Goal: Information Seeking & Learning: Check status

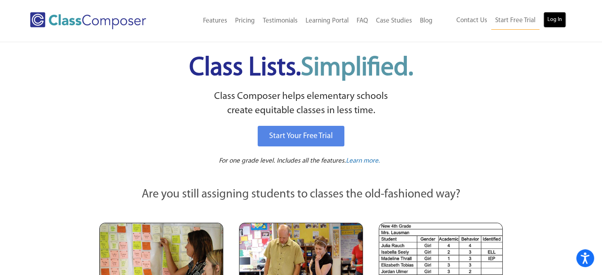
click at [546, 21] on link "Log In" at bounding box center [554, 20] width 23 height 16
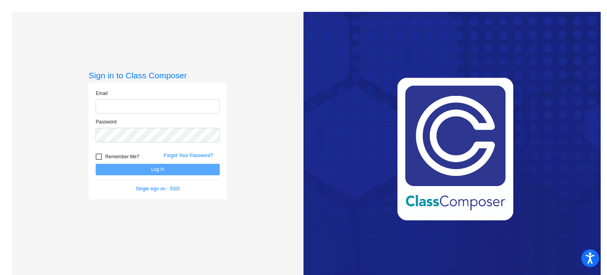
type input "[EMAIL_ADDRESS][DOMAIN_NAME]"
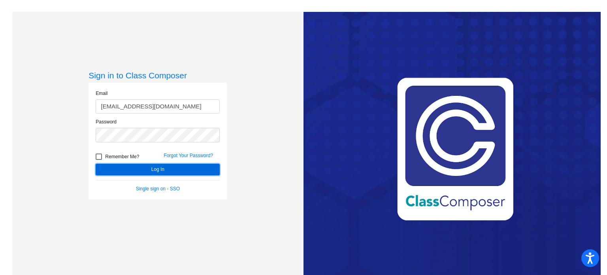
click at [167, 169] on button "Log In" at bounding box center [158, 169] width 124 height 11
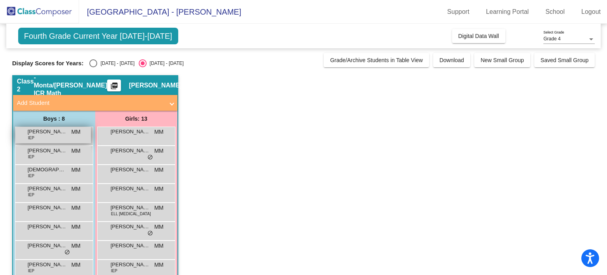
click at [52, 134] on span "[PERSON_NAME]" at bounding box center [48, 132] width 40 height 8
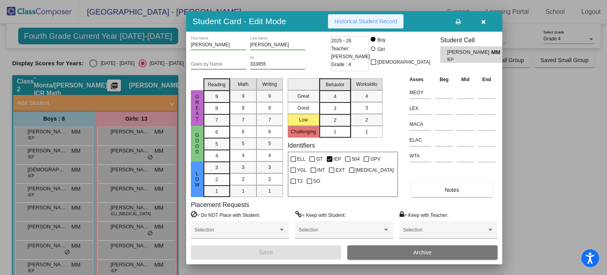
click at [379, 16] on button "Historical Student Record" at bounding box center [366, 21] width 76 height 14
click at [483, 22] on icon "button" at bounding box center [484, 22] width 4 height 6
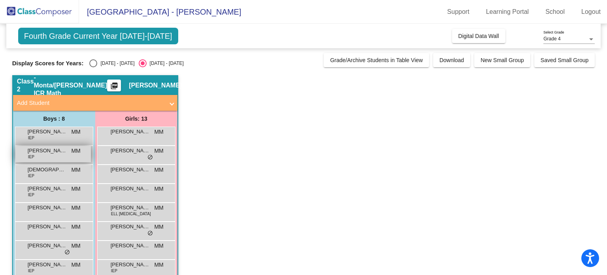
click at [44, 153] on span "[PERSON_NAME]" at bounding box center [48, 151] width 40 height 8
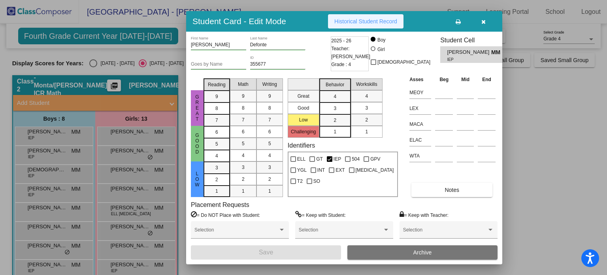
click at [384, 23] on span "Historical Student Record" at bounding box center [366, 21] width 63 height 6
click at [482, 23] on icon "button" at bounding box center [484, 22] width 4 height 6
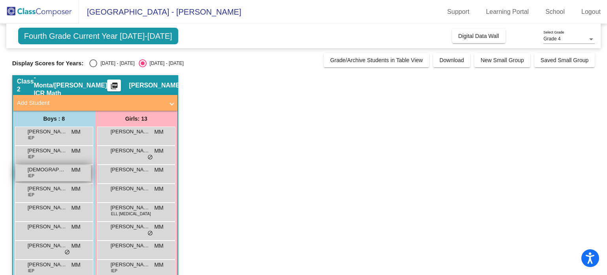
click at [55, 169] on span "[DEMOGRAPHIC_DATA][PERSON_NAME]" at bounding box center [48, 170] width 40 height 8
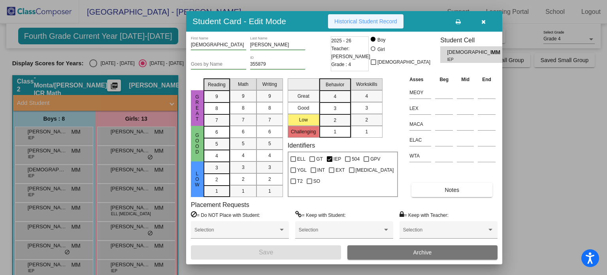
click at [375, 17] on button "Historical Student Record" at bounding box center [366, 21] width 76 height 14
click at [484, 21] on icon "button" at bounding box center [484, 22] width 4 height 6
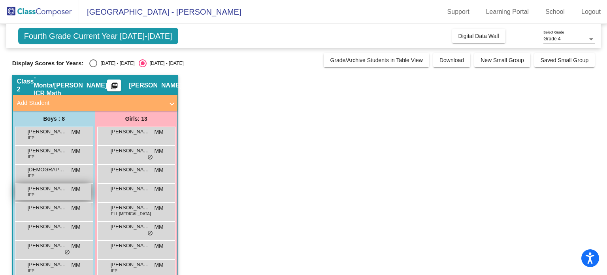
click at [50, 198] on div "[PERSON_NAME] IEP MM lock do_not_disturb_alt" at bounding box center [53, 192] width 76 height 16
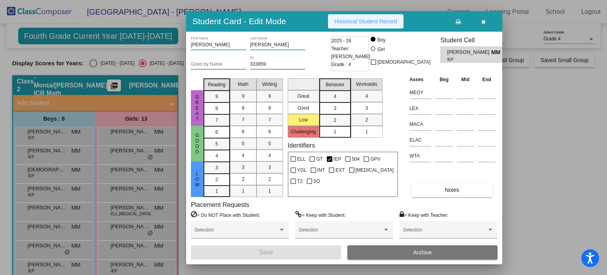
click at [384, 27] on button "Historical Student Record" at bounding box center [366, 21] width 76 height 14
click at [482, 23] on icon "button" at bounding box center [484, 22] width 4 height 6
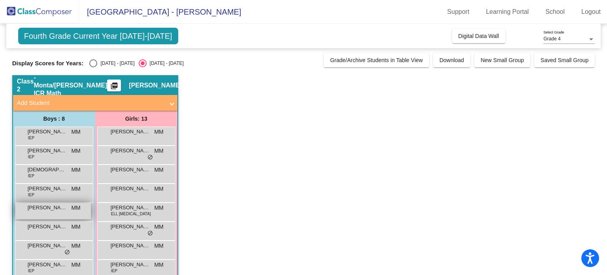
click at [41, 207] on span "[PERSON_NAME]" at bounding box center [48, 208] width 40 height 8
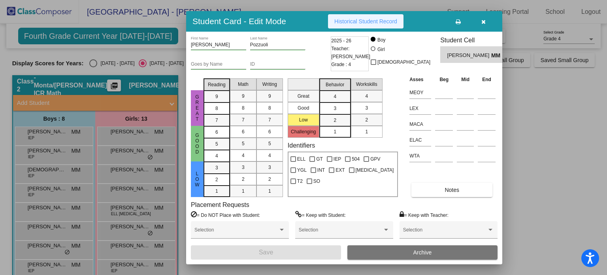
click at [367, 23] on span "Historical Student Record" at bounding box center [366, 21] width 63 height 6
click at [482, 19] on icon "button" at bounding box center [484, 22] width 4 height 6
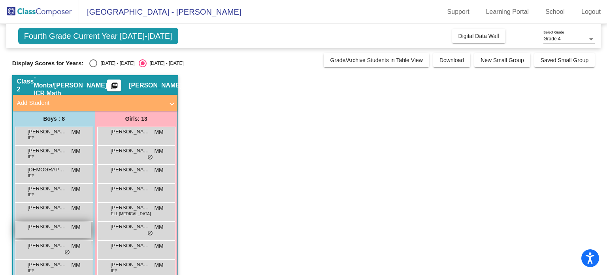
click at [34, 231] on div "[PERSON_NAME] MM lock do_not_disturb_alt" at bounding box center [53, 230] width 76 height 16
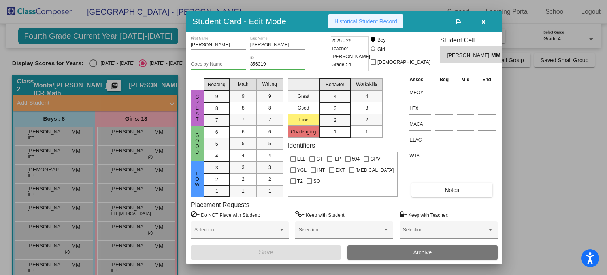
click at [371, 19] on span "Historical Student Record" at bounding box center [366, 21] width 63 height 6
click at [486, 23] on button "button" at bounding box center [483, 21] width 25 height 14
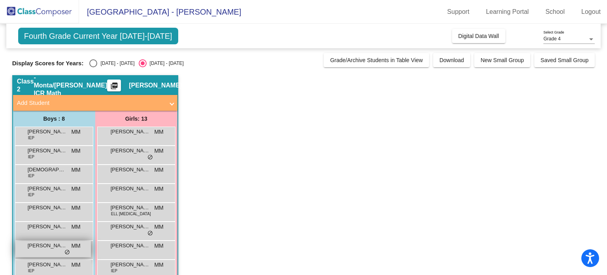
click at [42, 246] on span "[PERSON_NAME]" at bounding box center [48, 246] width 40 height 8
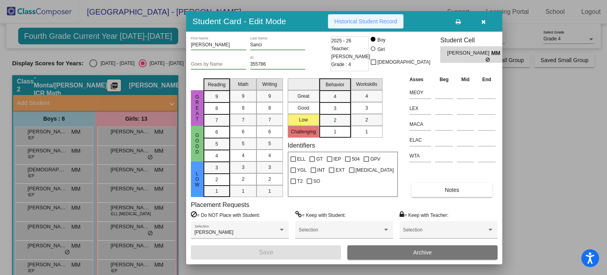
click at [374, 25] on button "Historical Student Record" at bounding box center [366, 21] width 76 height 14
click at [486, 23] on button "button" at bounding box center [483, 21] width 25 height 14
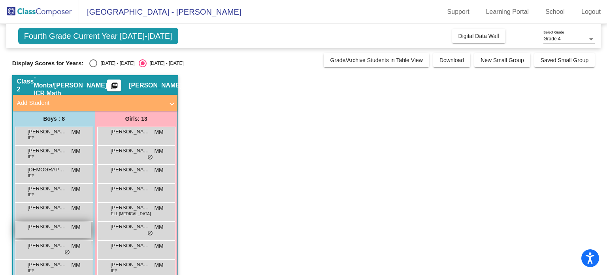
scroll to position [96, 0]
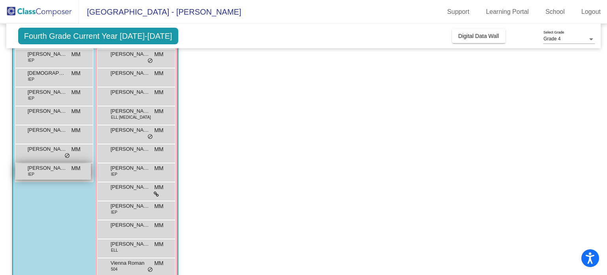
click at [40, 172] on div "[PERSON_NAME] IEP MM lock do_not_disturb_alt" at bounding box center [53, 171] width 76 height 16
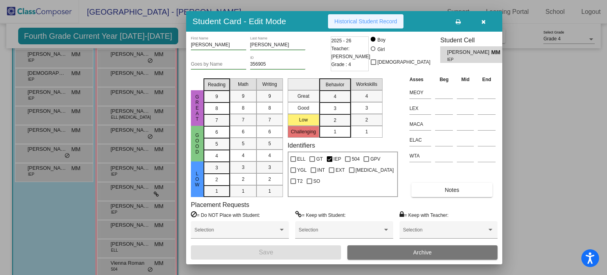
click at [375, 25] on button "Historical Student Record" at bounding box center [366, 21] width 76 height 14
click at [479, 25] on button "button" at bounding box center [483, 21] width 25 height 14
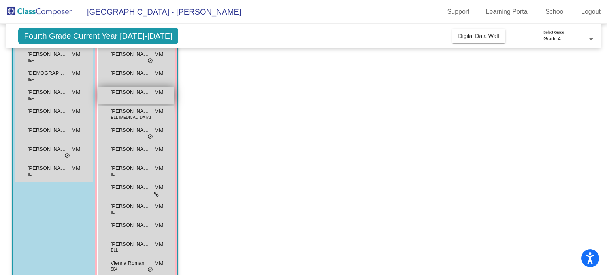
scroll to position [0, 0]
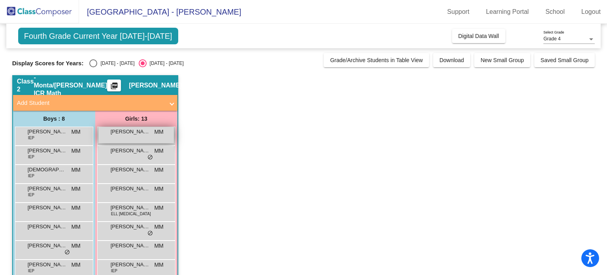
click at [131, 136] on div "[PERSON_NAME] MM lock do_not_disturb_alt" at bounding box center [136, 135] width 76 height 16
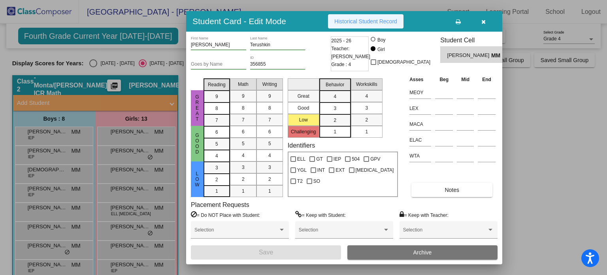
click at [352, 22] on span "Historical Student Record" at bounding box center [366, 21] width 63 height 6
click at [482, 22] on icon "button" at bounding box center [484, 22] width 4 height 6
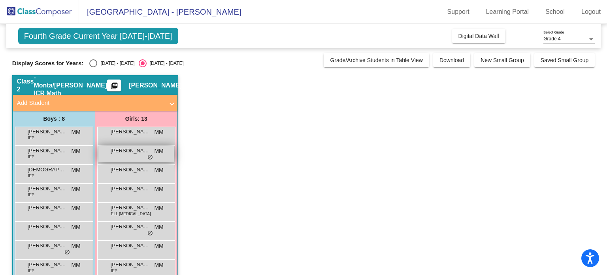
click at [136, 152] on span "[PERSON_NAME]" at bounding box center [131, 151] width 40 height 8
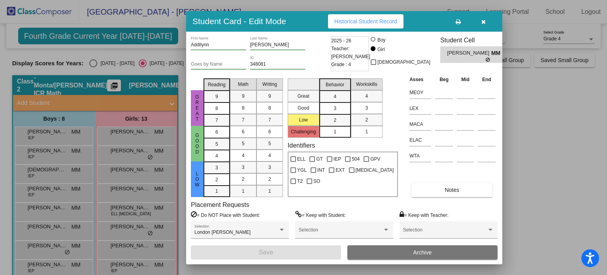
click at [345, 19] on span "Historical Student Record" at bounding box center [366, 21] width 63 height 6
click at [482, 21] on icon "button" at bounding box center [484, 22] width 4 height 6
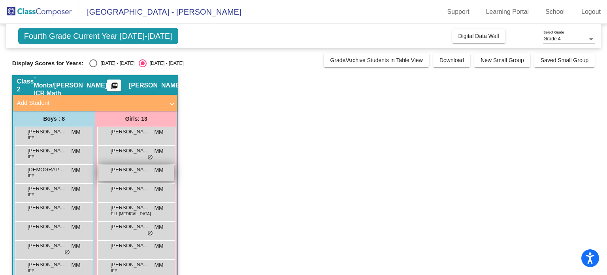
click at [136, 175] on div "[PERSON_NAME] MM lock do_not_disturb_alt" at bounding box center [136, 173] width 76 height 16
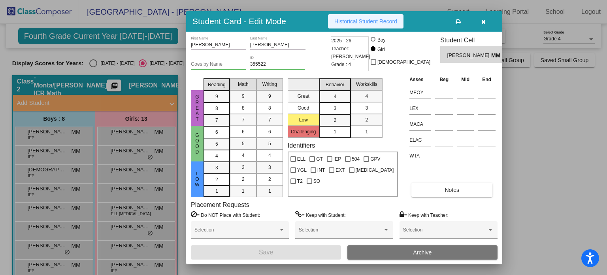
click at [368, 23] on span "Historical Student Record" at bounding box center [366, 21] width 63 height 6
click at [489, 20] on button "button" at bounding box center [483, 21] width 25 height 14
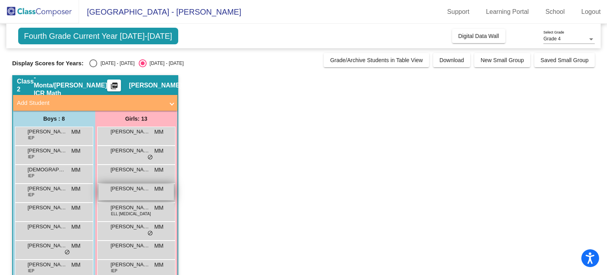
click at [146, 189] on span "[PERSON_NAME]" at bounding box center [131, 189] width 40 height 8
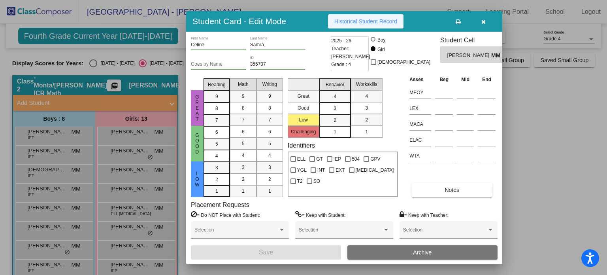
click at [369, 20] on span "Historical Student Record" at bounding box center [366, 21] width 63 height 6
click at [483, 26] on button "button" at bounding box center [483, 21] width 25 height 14
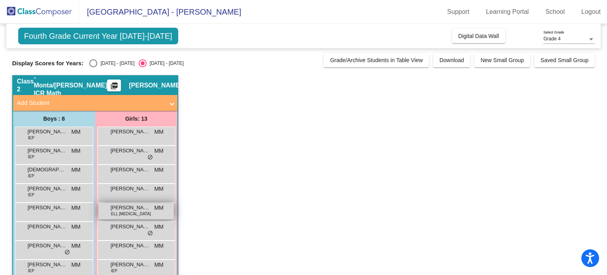
click at [124, 214] on div "[PERSON_NAME] ELL [MEDICAL_DATA] MM lock do_not_disturb_alt" at bounding box center [136, 211] width 76 height 16
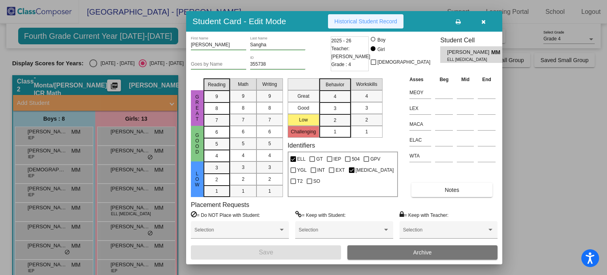
click at [367, 26] on button "Historical Student Record" at bounding box center [366, 21] width 76 height 14
click at [482, 25] on button "button" at bounding box center [483, 21] width 25 height 14
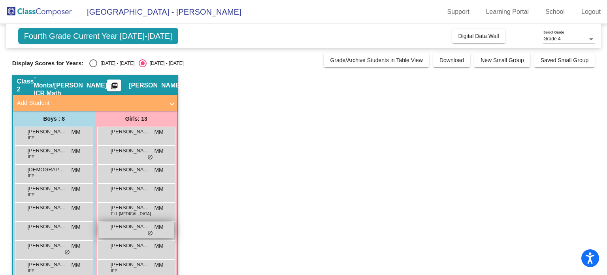
click at [131, 229] on span "[PERSON_NAME]" at bounding box center [131, 227] width 40 height 8
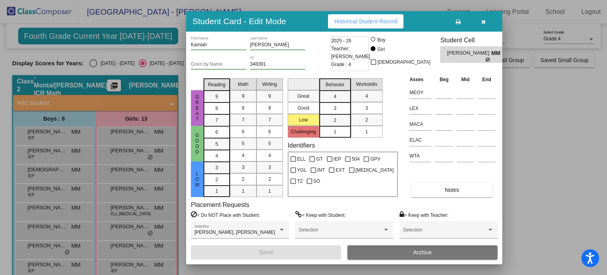
click at [360, 25] on button "Historical Student Record" at bounding box center [366, 21] width 76 height 14
click at [488, 22] on button "button" at bounding box center [483, 21] width 25 height 14
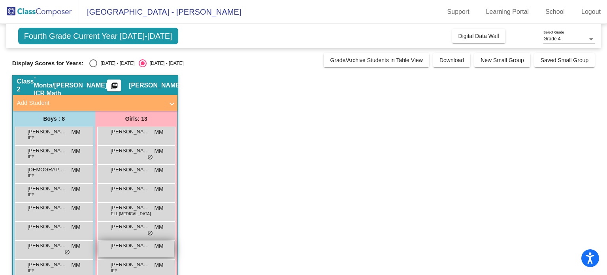
click at [122, 248] on span "[PERSON_NAME]" at bounding box center [131, 246] width 40 height 8
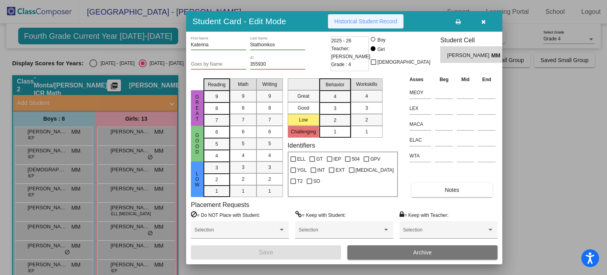
click at [393, 20] on span "Historical Student Record" at bounding box center [366, 21] width 63 height 6
click at [488, 21] on button "button" at bounding box center [483, 21] width 25 height 14
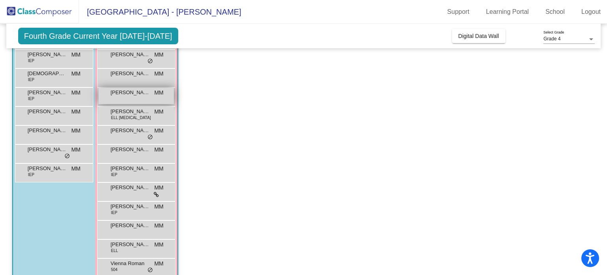
scroll to position [111, 0]
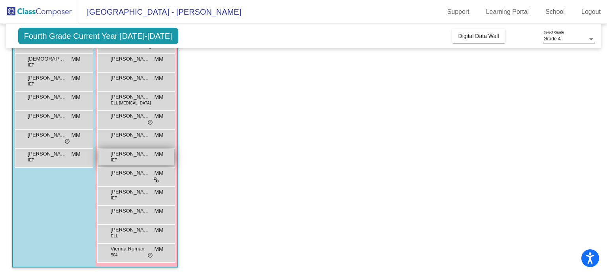
click at [133, 155] on span "[PERSON_NAME]" at bounding box center [131, 154] width 40 height 8
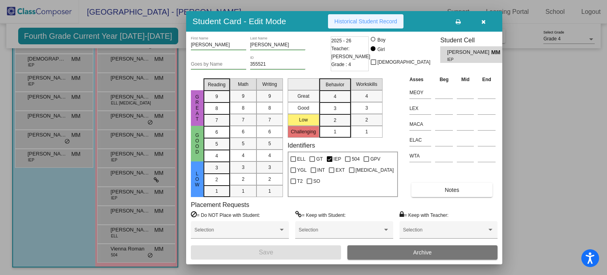
click at [337, 20] on span "Historical Student Record" at bounding box center [366, 21] width 63 height 6
click at [483, 21] on icon "button" at bounding box center [484, 22] width 4 height 6
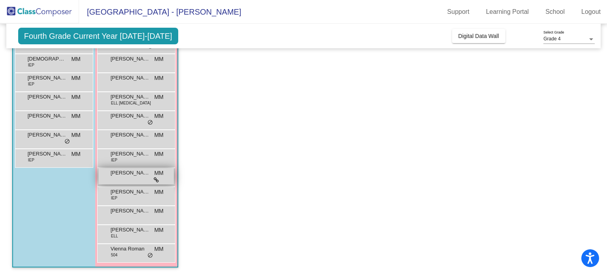
click at [130, 176] on span "[PERSON_NAME]" at bounding box center [131, 173] width 40 height 8
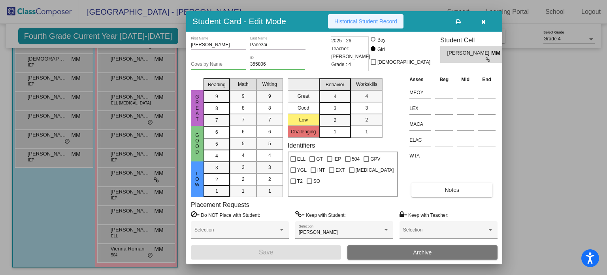
click at [379, 24] on span "Historical Student Record" at bounding box center [366, 21] width 63 height 6
click at [480, 26] on button "button" at bounding box center [483, 21] width 25 height 14
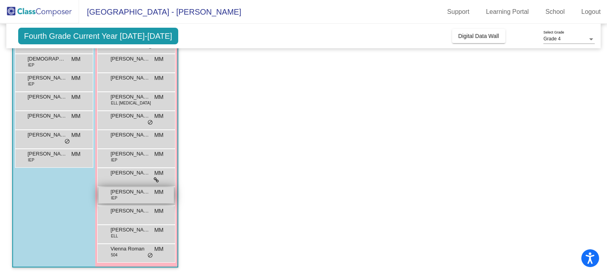
click at [132, 196] on div "[PERSON_NAME] IEP MM lock do_not_disturb_alt" at bounding box center [136, 195] width 76 height 16
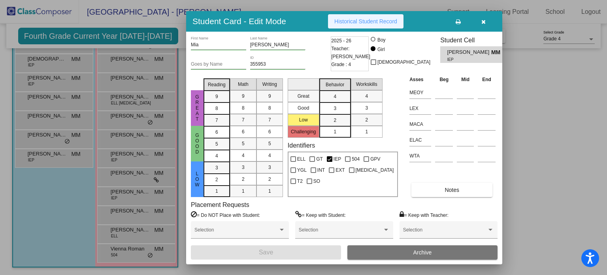
click at [380, 15] on button "Historical Student Record" at bounding box center [366, 21] width 76 height 14
click at [483, 22] on icon "button" at bounding box center [484, 22] width 4 height 6
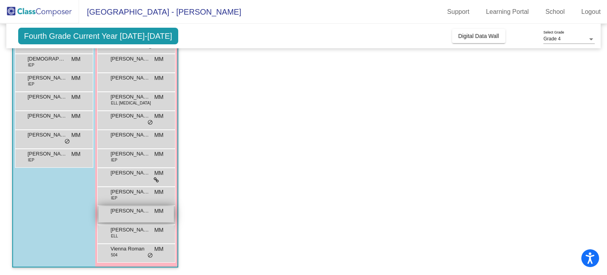
click at [135, 217] on div "[PERSON_NAME] MM lock do_not_disturb_alt" at bounding box center [136, 214] width 76 height 16
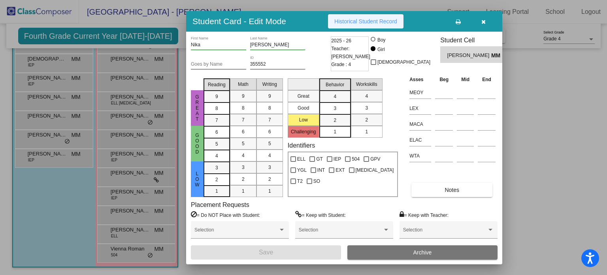
click at [362, 21] on span "Historical Student Record" at bounding box center [366, 21] width 63 height 6
click at [485, 23] on icon "button" at bounding box center [484, 22] width 4 height 6
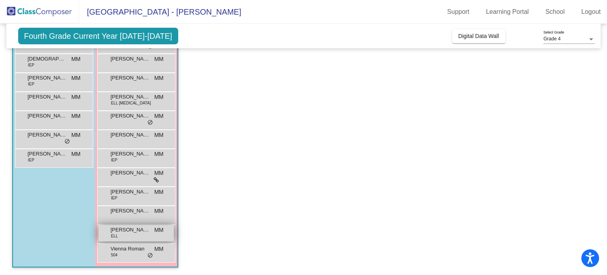
click at [146, 235] on div "[PERSON_NAME] ELL MM lock do_not_disturb_alt" at bounding box center [136, 233] width 76 height 16
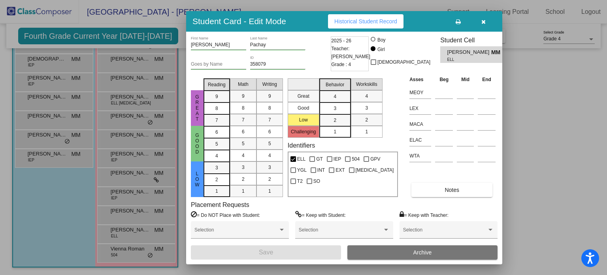
click at [387, 25] on button "Historical Student Record" at bounding box center [366, 21] width 76 height 14
click at [482, 20] on icon "button" at bounding box center [484, 22] width 4 height 6
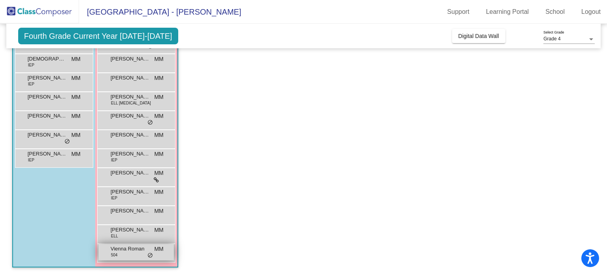
click at [132, 250] on span "Vienna Roman" at bounding box center [131, 249] width 40 height 8
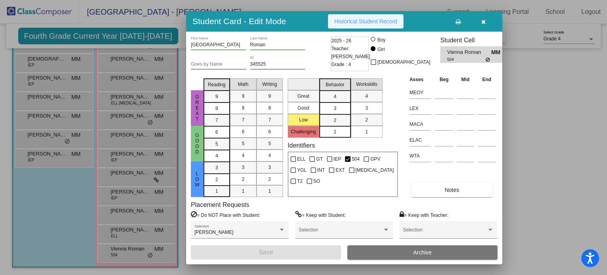
click at [365, 25] on button "Historical Student Record" at bounding box center [366, 21] width 76 height 14
click at [488, 19] on button "button" at bounding box center [483, 21] width 25 height 14
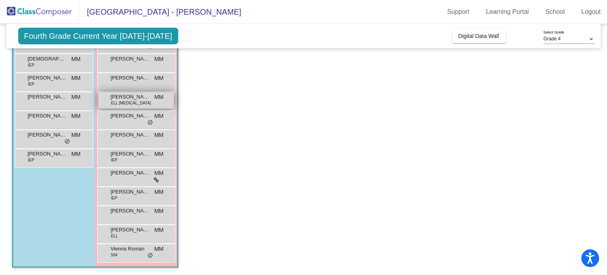
click at [133, 103] on div "[PERSON_NAME] ELL [MEDICAL_DATA] MM lock do_not_disturb_alt" at bounding box center [136, 100] width 76 height 16
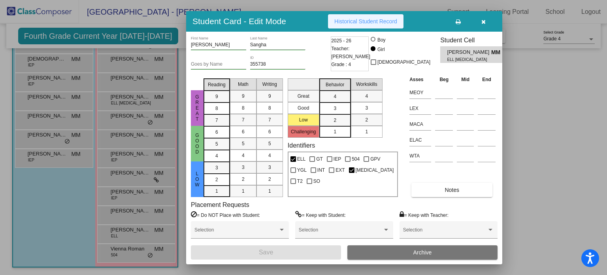
click at [364, 19] on span "Historical Student Record" at bounding box center [366, 21] width 63 height 6
click at [484, 21] on icon "button" at bounding box center [484, 22] width 4 height 6
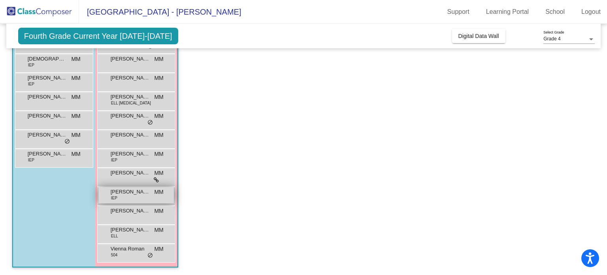
click at [130, 189] on span "[PERSON_NAME]" at bounding box center [131, 192] width 40 height 8
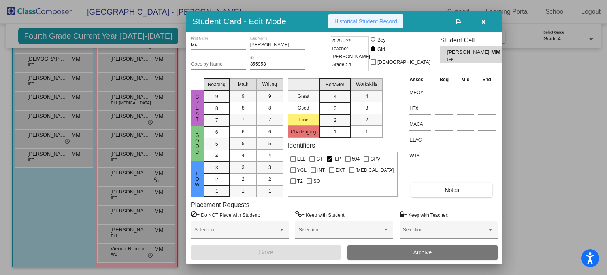
click at [376, 21] on span "Historical Student Record" at bounding box center [366, 21] width 63 height 6
click at [481, 26] on button "button" at bounding box center [483, 21] width 25 height 14
